Goal: Information Seeking & Learning: Learn about a topic

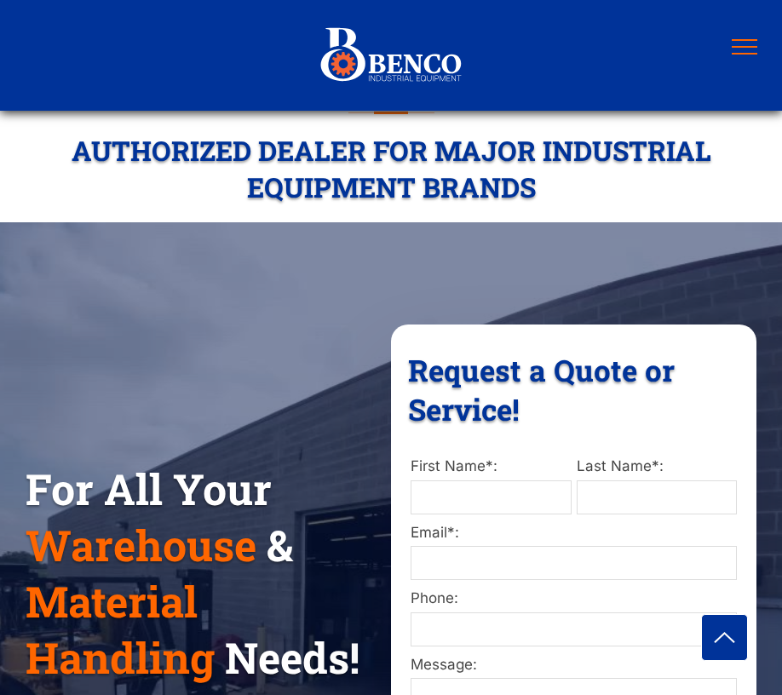
click at [750, 47] on span "menu" at bounding box center [745, 47] width 26 height 2
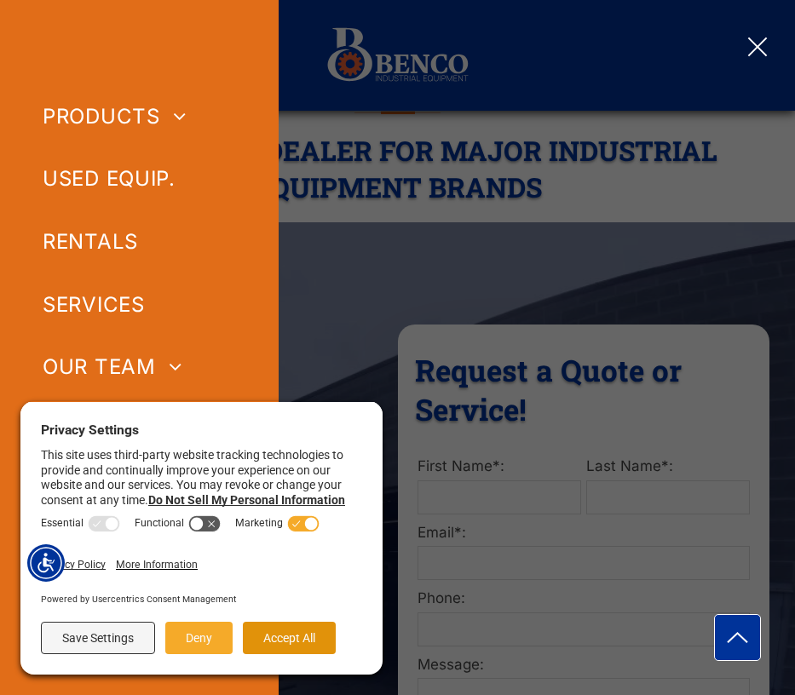
click at [272, 646] on button "Accept All" at bounding box center [289, 638] width 93 height 32
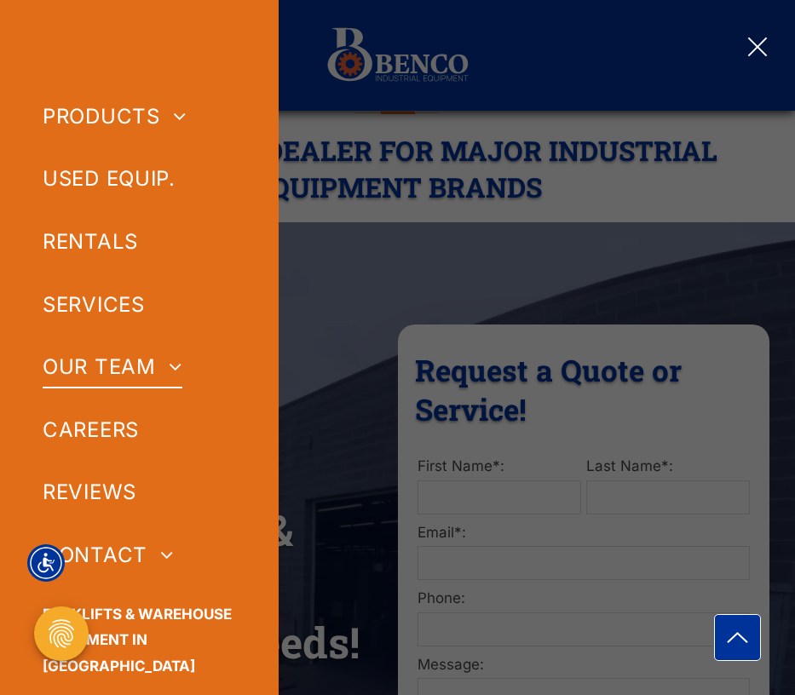
click at [170, 369] on span at bounding box center [169, 366] width 26 height 20
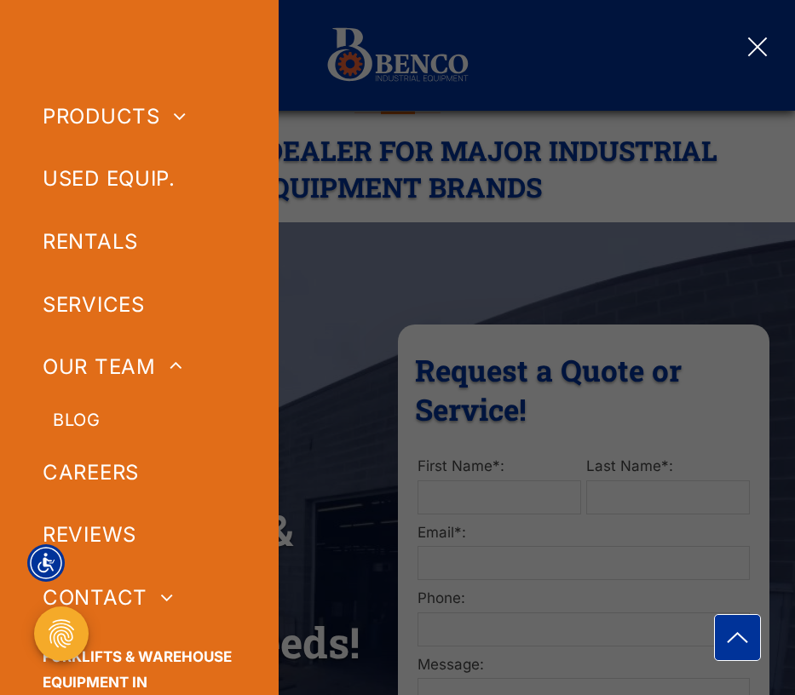
click at [55, 418] on span "BLOG" at bounding box center [76, 420] width 47 height 26
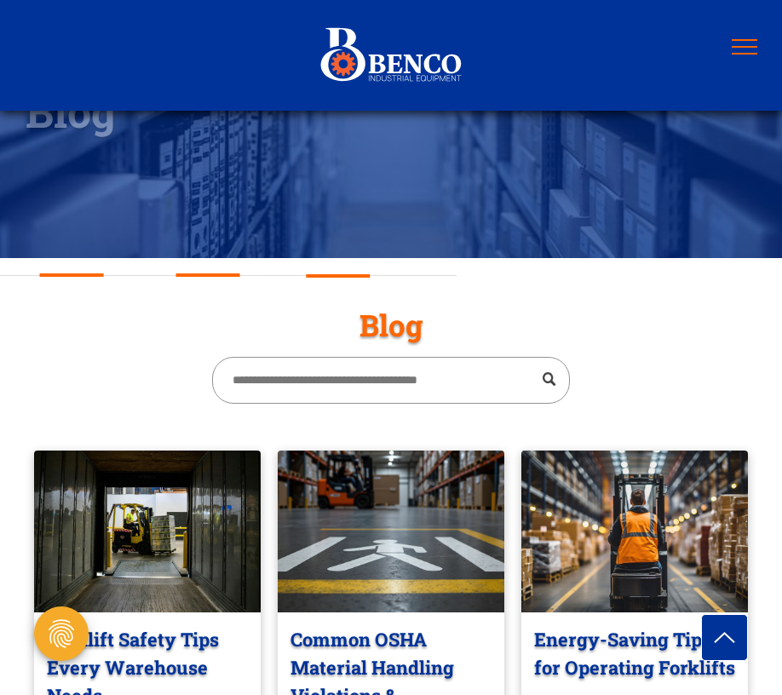
scroll to position [480, 0]
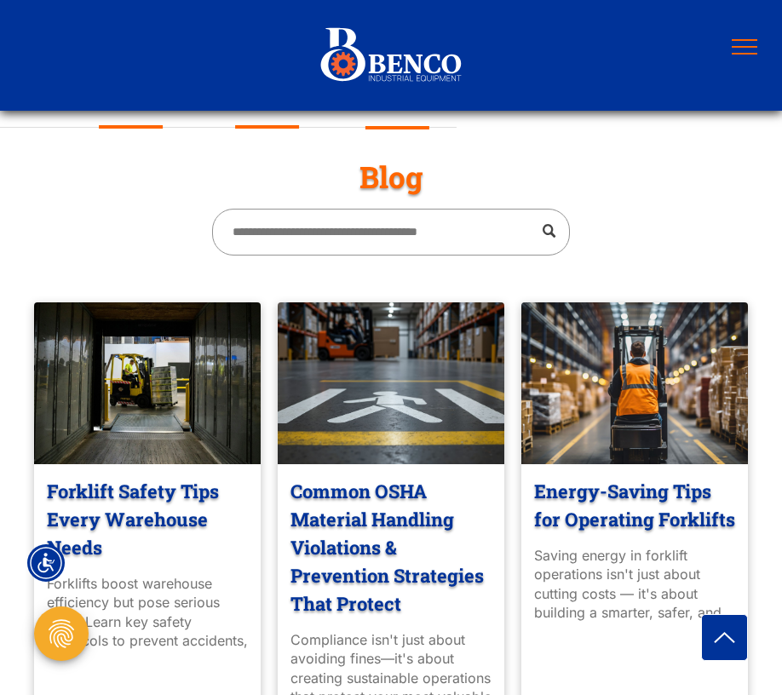
click at [154, 506] on link "Forklift Safety Tips Every Warehouse Needs" at bounding box center [147, 519] width 201 height 84
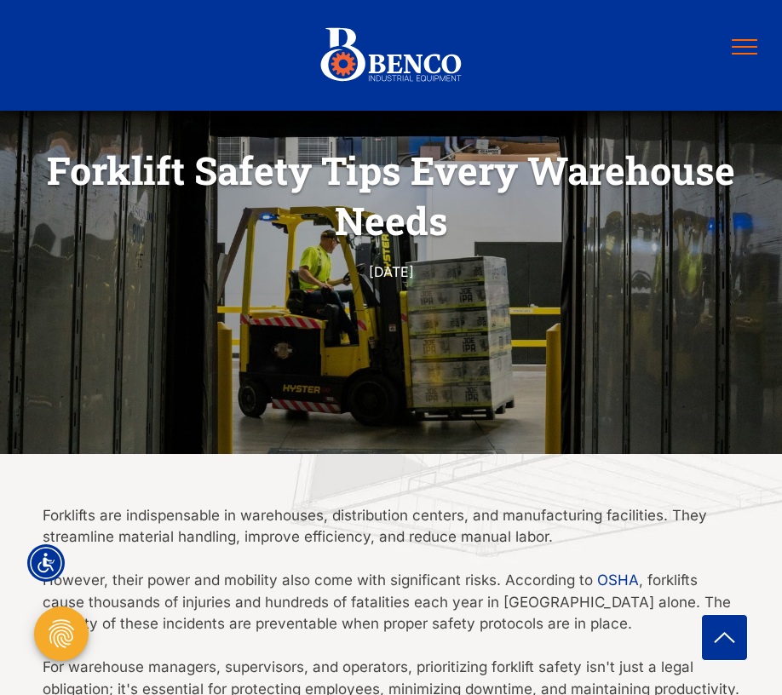
scroll to position [158, 0]
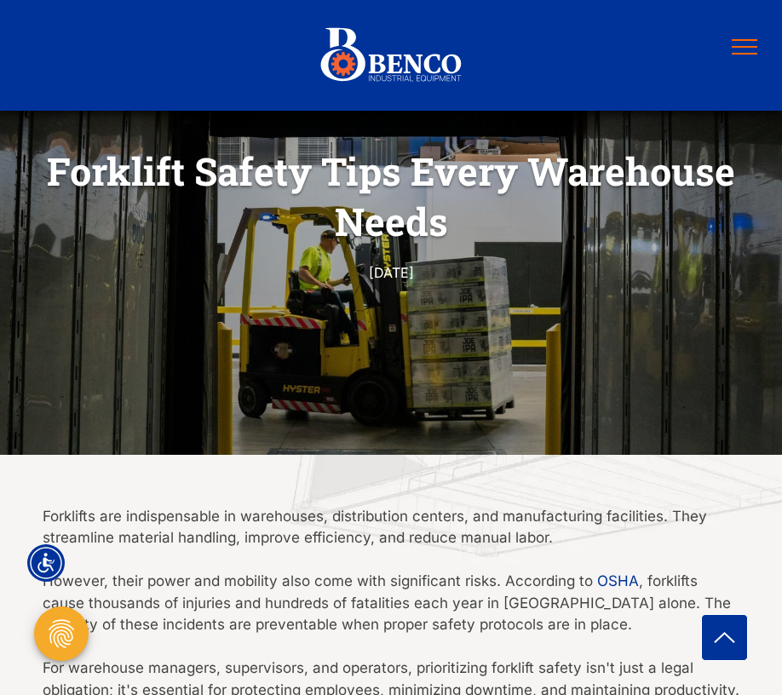
click at [55, 168] on h1 "Forklift Safety Tips Every Warehouse Needs" at bounding box center [391, 196] width 697 height 104
click at [53, 168] on h1 "Forklift Safety Tips Every Warehouse Needs" at bounding box center [391, 196] width 697 height 104
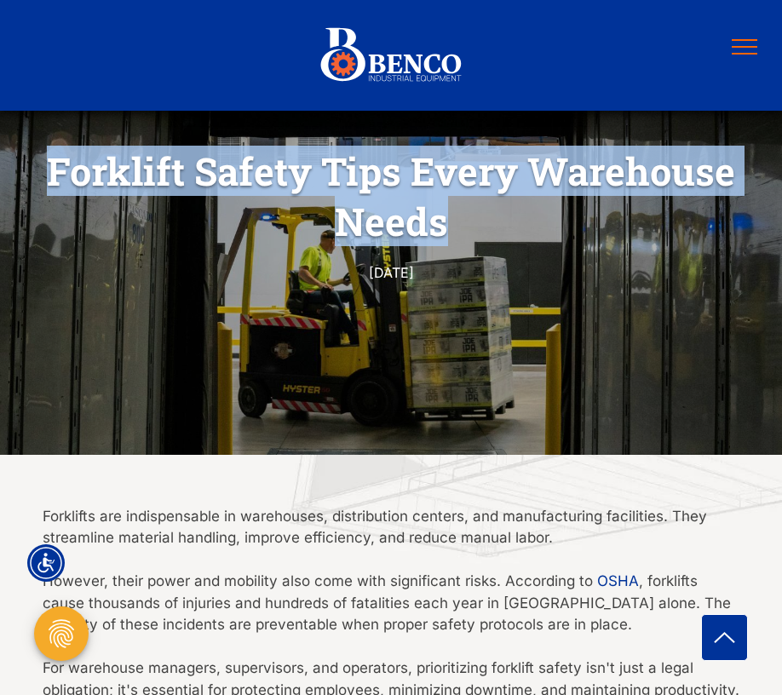
drag, startPoint x: 49, startPoint y: 166, endPoint x: 487, endPoint y: 227, distance: 441.3
click at [487, 227] on h1 "Forklift Safety Tips Every Warehouse Needs" at bounding box center [391, 196] width 697 height 104
copy h1 "Forklift Safety Tips Every Warehouse Needs"
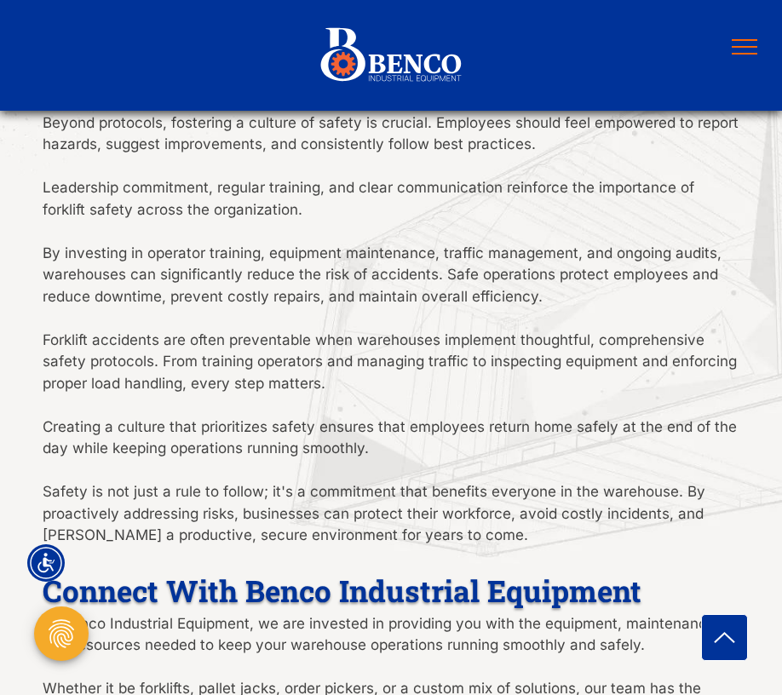
scroll to position [3757, 0]
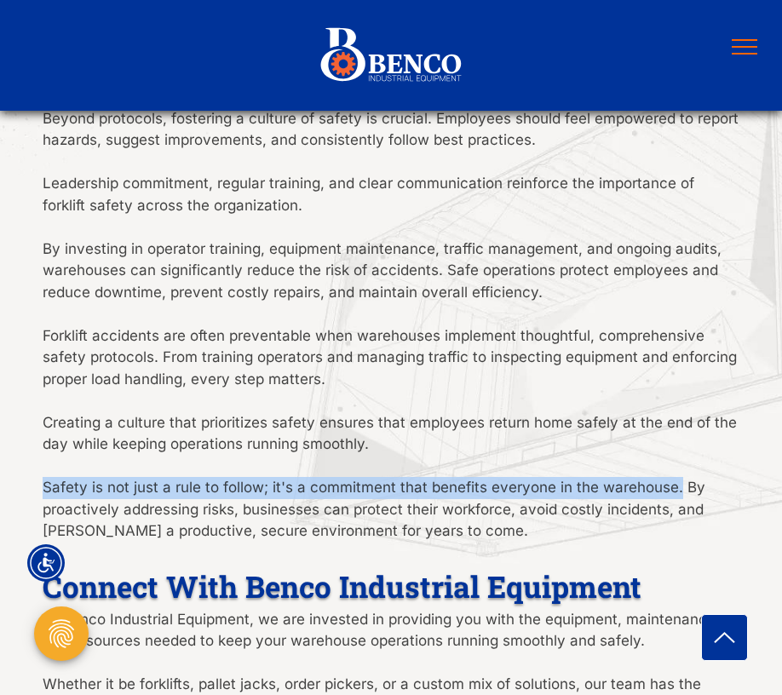
drag, startPoint x: 42, startPoint y: 490, endPoint x: 672, endPoint y: 490, distance: 630.5
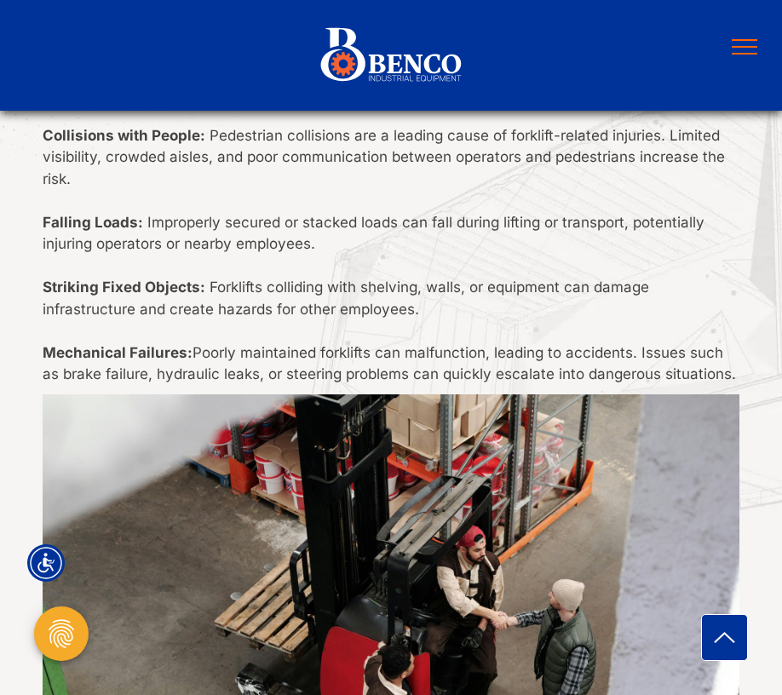
scroll to position [0, 0]
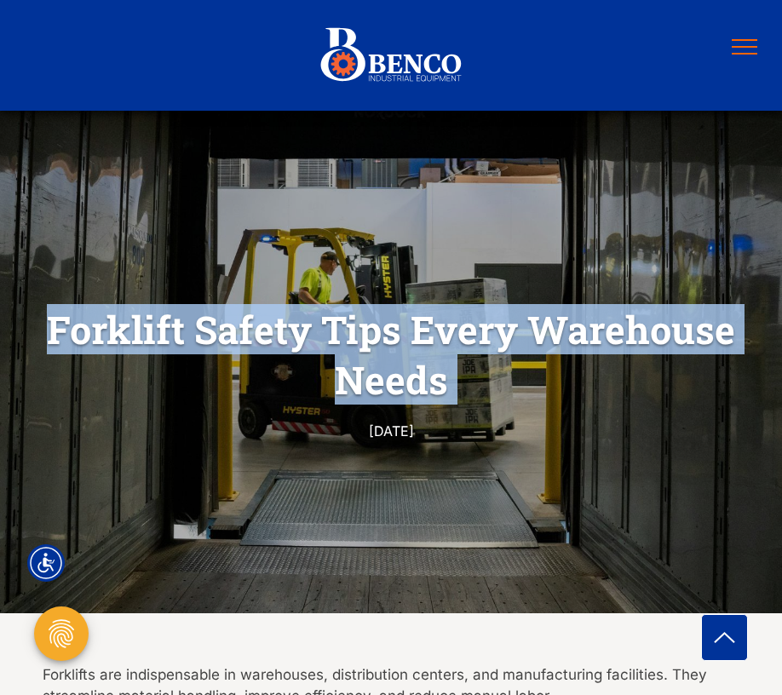
drag, startPoint x: 52, startPoint y: 326, endPoint x: 503, endPoint y: 412, distance: 458.7
click at [503, 412] on div "Forklift Safety Tips Every Warehouse Needs September 11, 2025" at bounding box center [391, 372] width 782 height 141
copy div "Forklift Safety Tips Every Warehouse Needs"
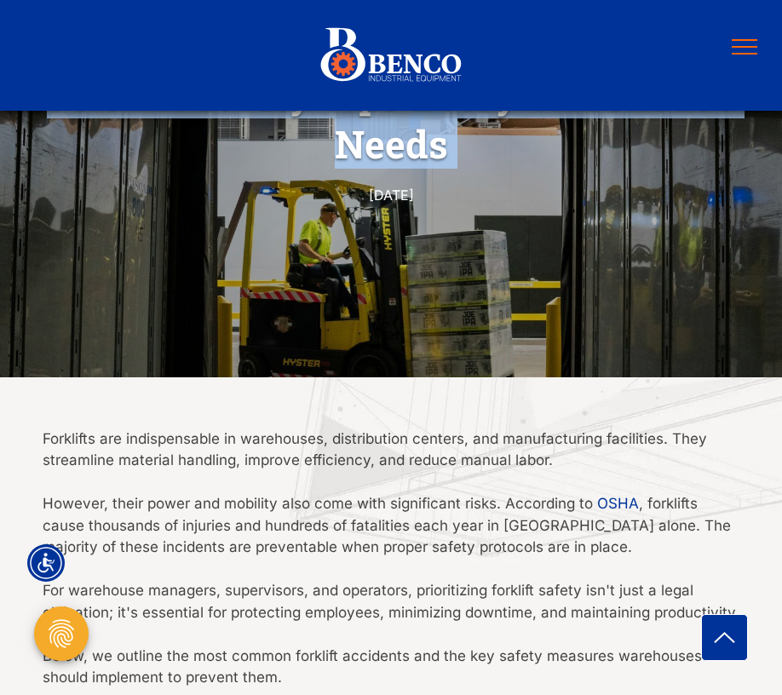
scroll to position [456, 0]
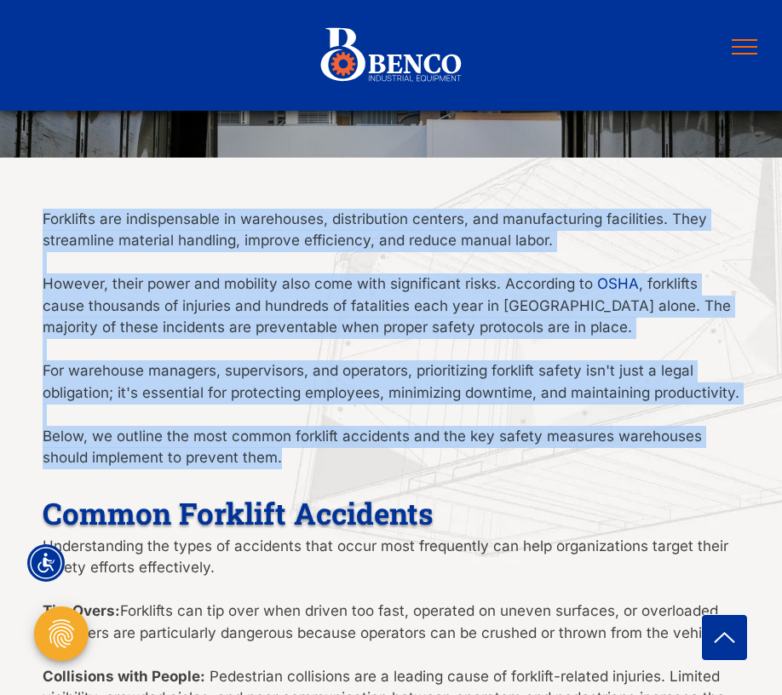
drag, startPoint x: 39, startPoint y: 216, endPoint x: 338, endPoint y: 476, distance: 396.2
copy div "Forklifts are indispensable in warehouses, distribution centers, and manufactur…"
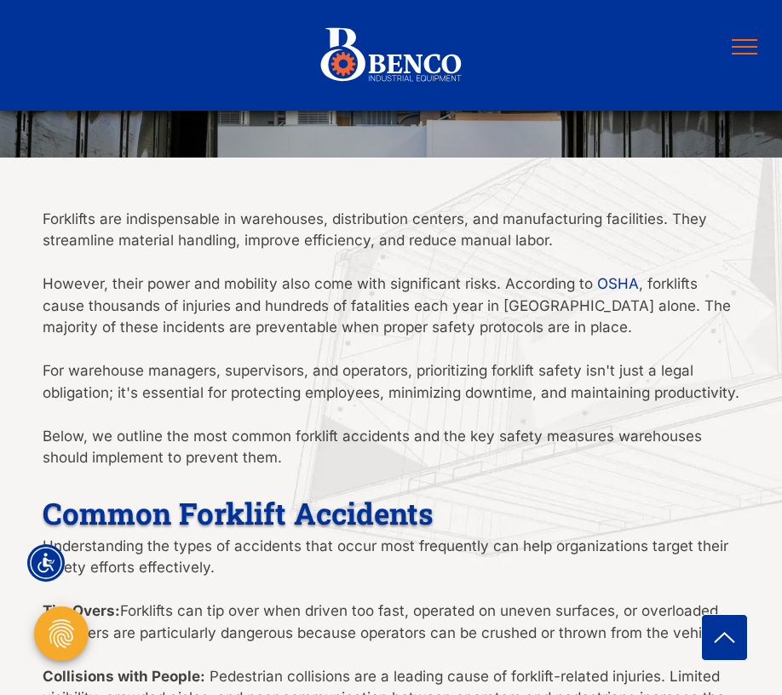
scroll to position [0, 0]
